Goal: Information Seeking & Learning: Learn about a topic

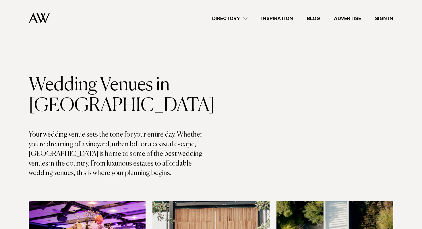
click at [237, 17] on link "Directory" at bounding box center [229, 19] width 49 height 8
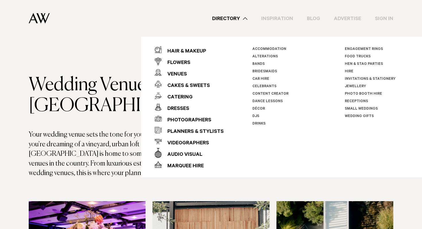
click at [237, 17] on link "Directory" at bounding box center [229, 19] width 49 height 8
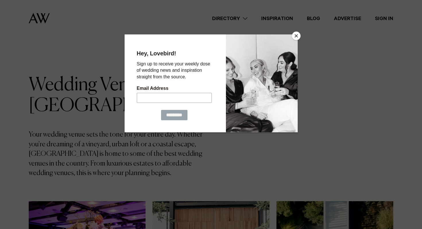
click at [297, 34] on button "Close" at bounding box center [296, 36] width 9 height 9
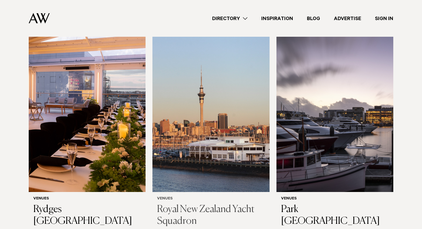
scroll to position [842, 0]
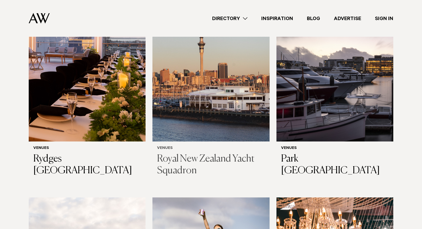
click at [226, 116] on img at bounding box center [210, 63] width 117 height 157
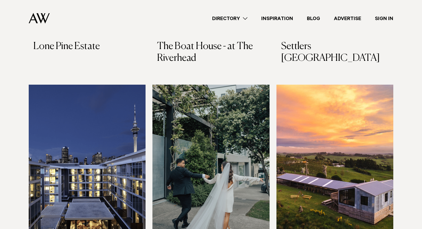
scroll to position [1242, 0]
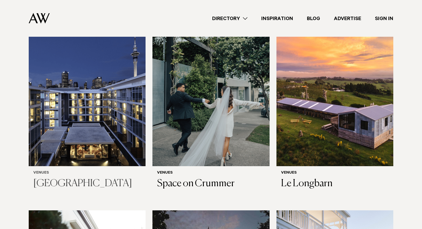
click at [82, 143] on img at bounding box center [87, 87] width 117 height 157
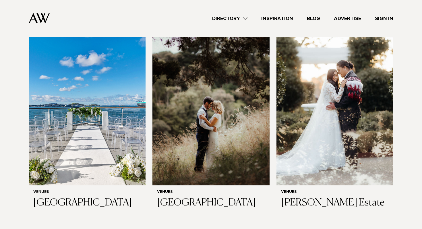
scroll to position [1638, 0]
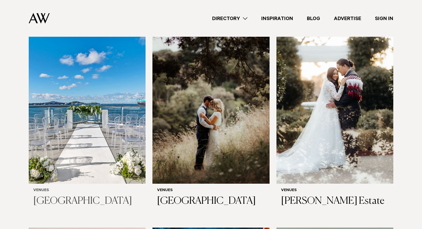
click at [75, 113] on img at bounding box center [87, 105] width 117 height 157
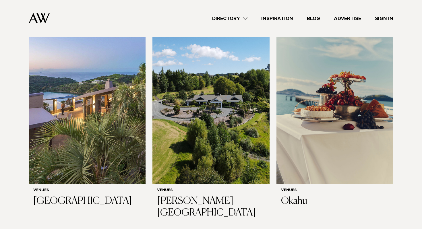
scroll to position [2694, 0]
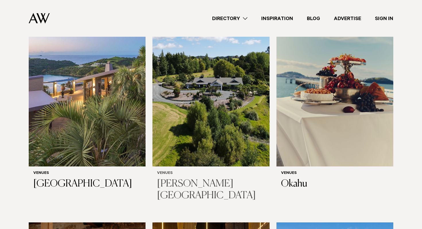
click at [190, 193] on h3 "[PERSON_NAME][GEOGRAPHIC_DATA]" at bounding box center [211, 190] width 108 height 24
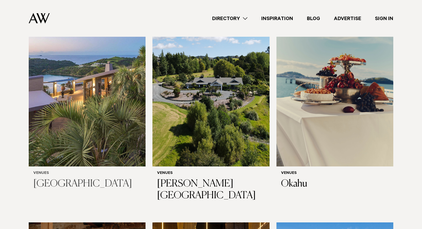
click at [75, 83] on img at bounding box center [87, 88] width 117 height 157
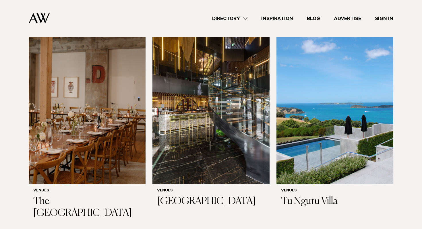
scroll to position [2899, 0]
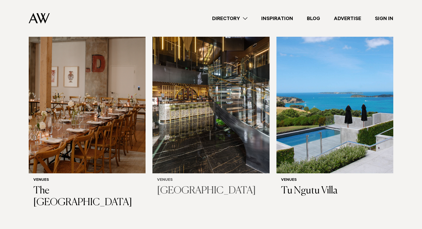
click at [230, 119] on img at bounding box center [210, 95] width 117 height 157
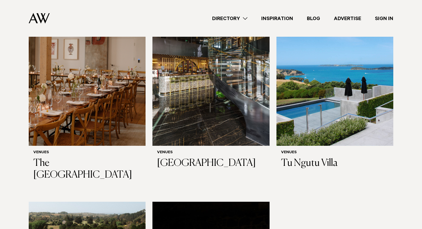
scroll to position [2927, 0]
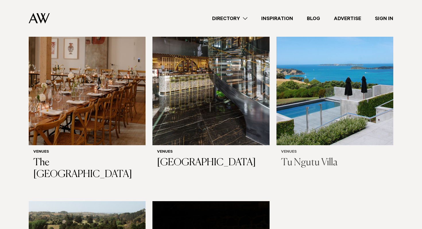
click at [376, 114] on img at bounding box center [334, 67] width 117 height 157
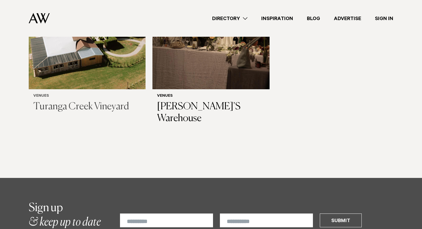
scroll to position [3176, 0]
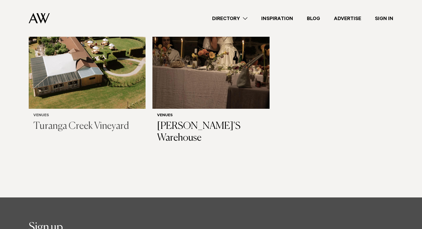
click at [98, 57] on img at bounding box center [87, 30] width 117 height 157
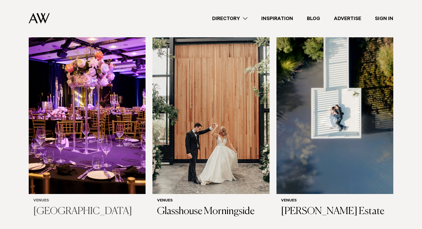
scroll to position [190, 0]
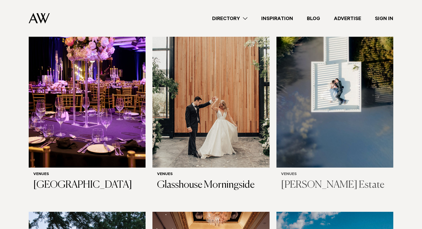
click at [367, 120] on img at bounding box center [334, 89] width 117 height 157
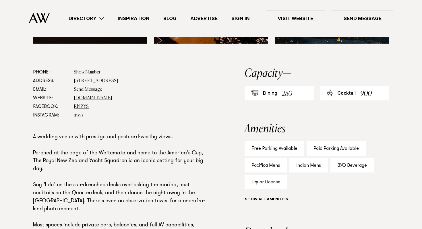
scroll to position [400, 0]
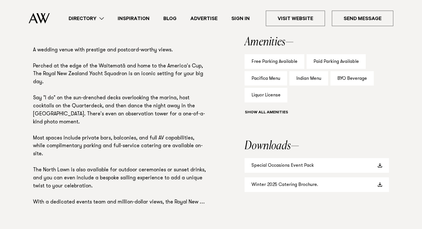
click at [311, 79] on div "Indian Menu" at bounding box center [308, 78] width 39 height 15
click at [300, 77] on div "Indian Menu" at bounding box center [308, 78] width 39 height 15
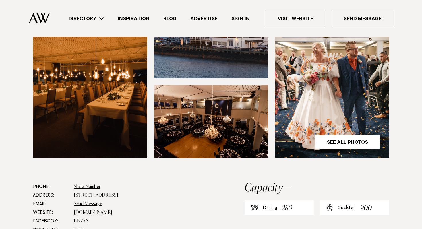
scroll to position [143, 0]
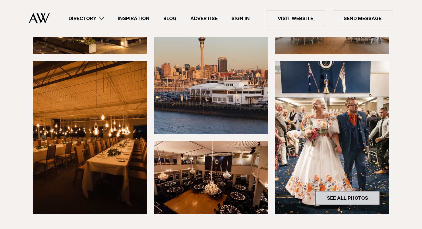
click at [330, 191] on link "See All Photos" at bounding box center [347, 198] width 65 height 14
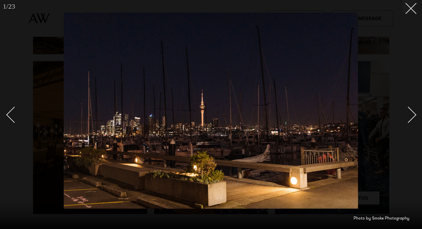
click at [415, 119] on div at bounding box center [211, 114] width 422 height 229
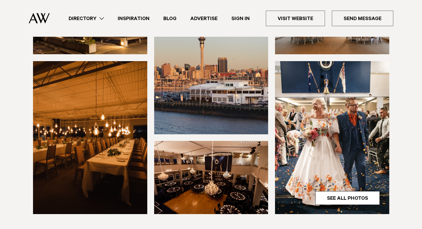
click at [415, 119] on section at bounding box center [211, 109] width 422 height 257
click at [128, 132] on img at bounding box center [90, 137] width 114 height 153
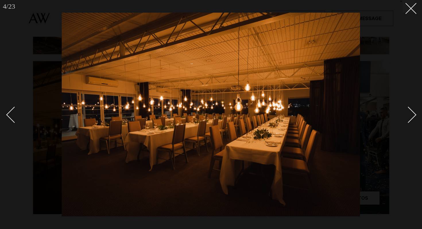
click at [412, 13] on div at bounding box center [211, 114] width 422 height 229
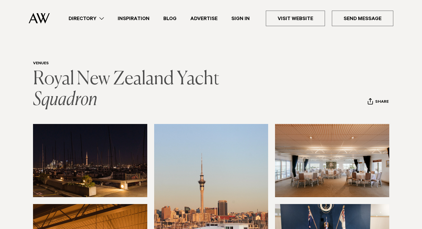
click at [70, 93] on link "Royal New Zealand Yacht Squadron" at bounding box center [127, 89] width 189 height 39
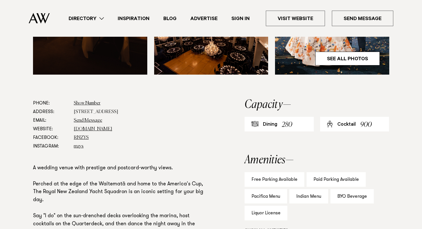
scroll to position [142, 0]
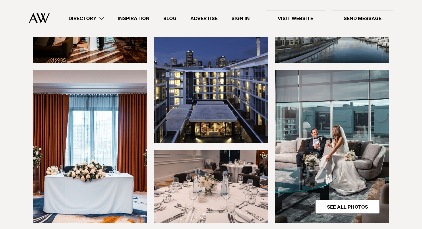
scroll to position [249, 0]
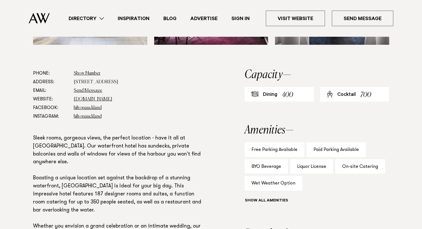
scroll to position [355, 0]
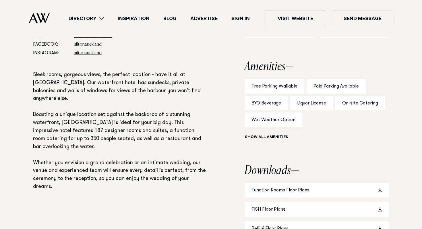
click at [276, 90] on div "Free Parking Available" at bounding box center [274, 86] width 60 height 15
click at [278, 86] on div "Free Parking Available" at bounding box center [274, 86] width 60 height 15
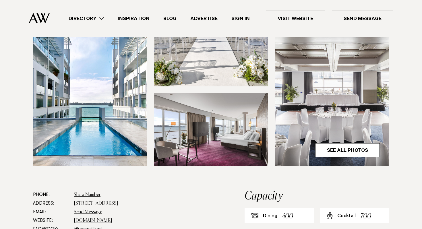
scroll to position [134, 0]
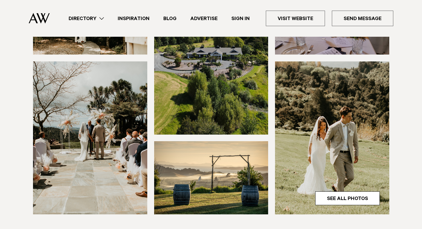
scroll to position [195, 0]
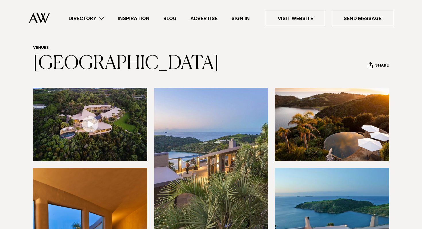
scroll to position [17, 0]
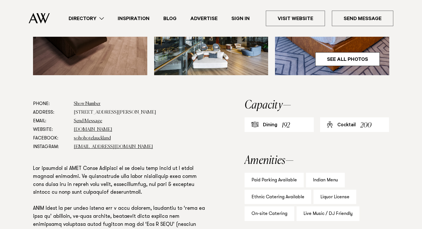
scroll to position [177, 0]
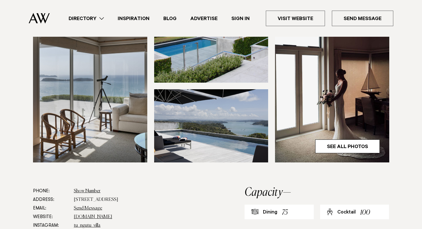
scroll to position [144, 0]
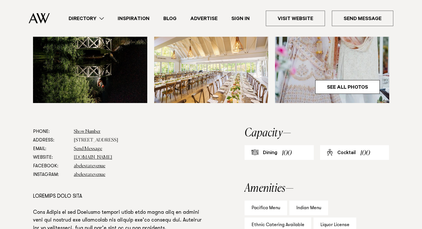
scroll to position [313, 0]
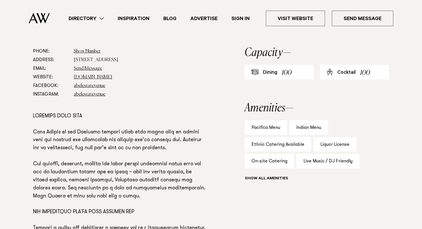
click at [270, 131] on div "Pacifica Menu" at bounding box center [265, 127] width 42 height 15
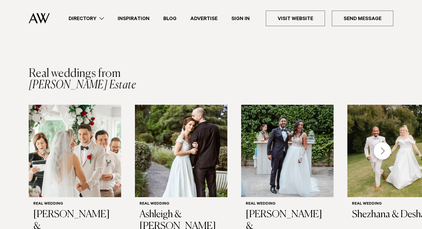
scroll to position [840, 0]
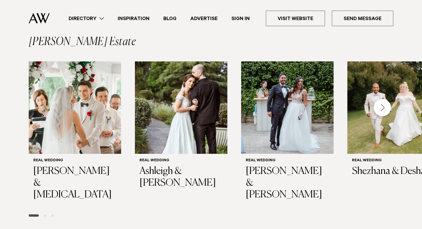
click at [383, 102] on div "Next slide" at bounding box center [381, 107] width 17 height 17
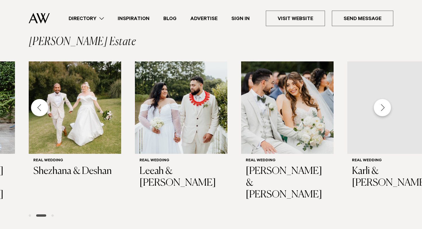
click at [383, 102] on div "Next slide" at bounding box center [381, 107] width 17 height 17
